Goal: Transaction & Acquisition: Download file/media

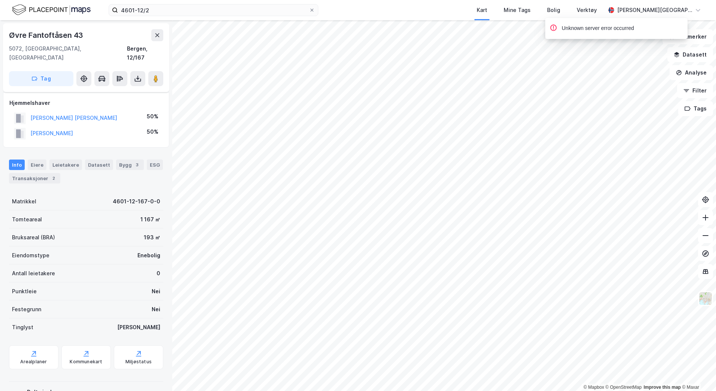
scroll to position [24, 0]
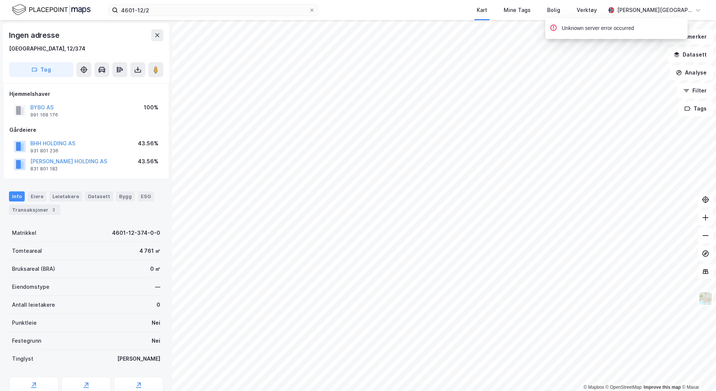
scroll to position [24, 0]
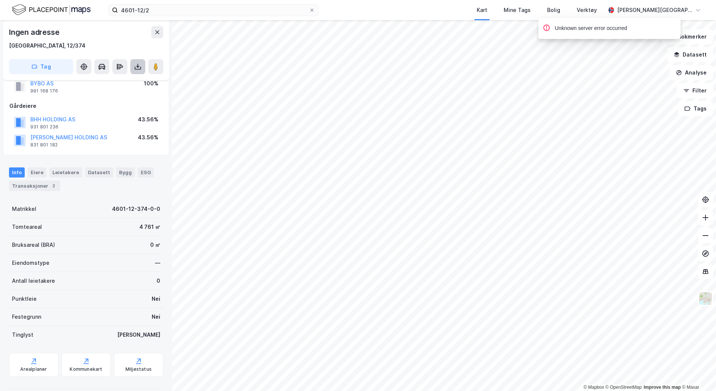
click at [136, 71] on button at bounding box center [137, 66] width 15 height 15
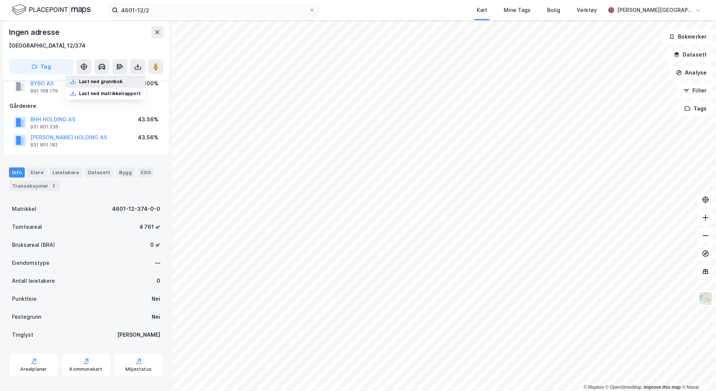
click at [125, 81] on div "Last ned grunnbok" at bounding box center [106, 82] width 80 height 12
click at [618, 16] on div "4601-12/2 Kart Mine Tags Bolig Verktøy [PERSON_NAME] © Mapbox © OpenStreetMap I…" at bounding box center [358, 195] width 716 height 391
